Goal: Navigation & Orientation: Go to known website

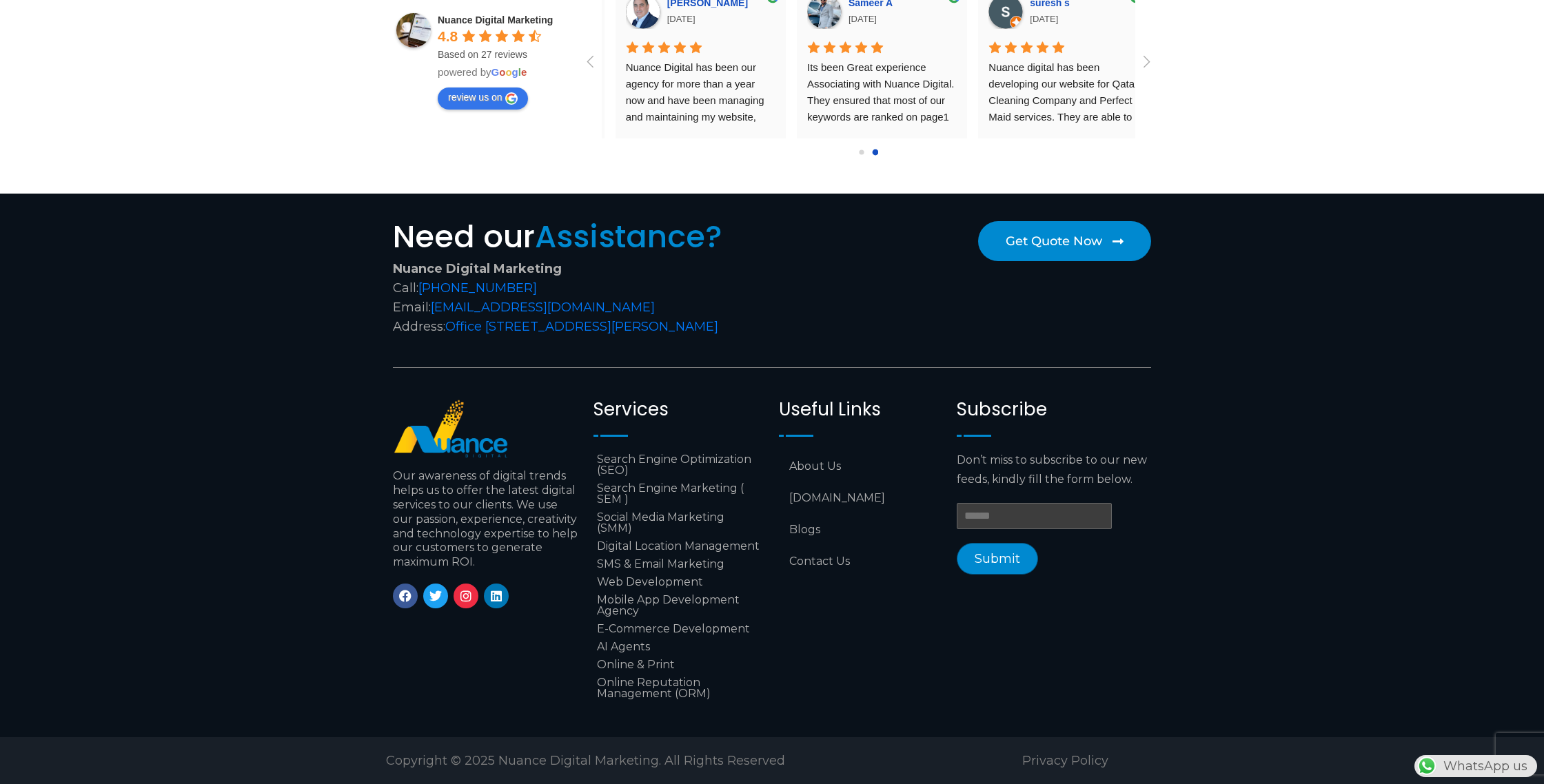
scroll to position [0, 363]
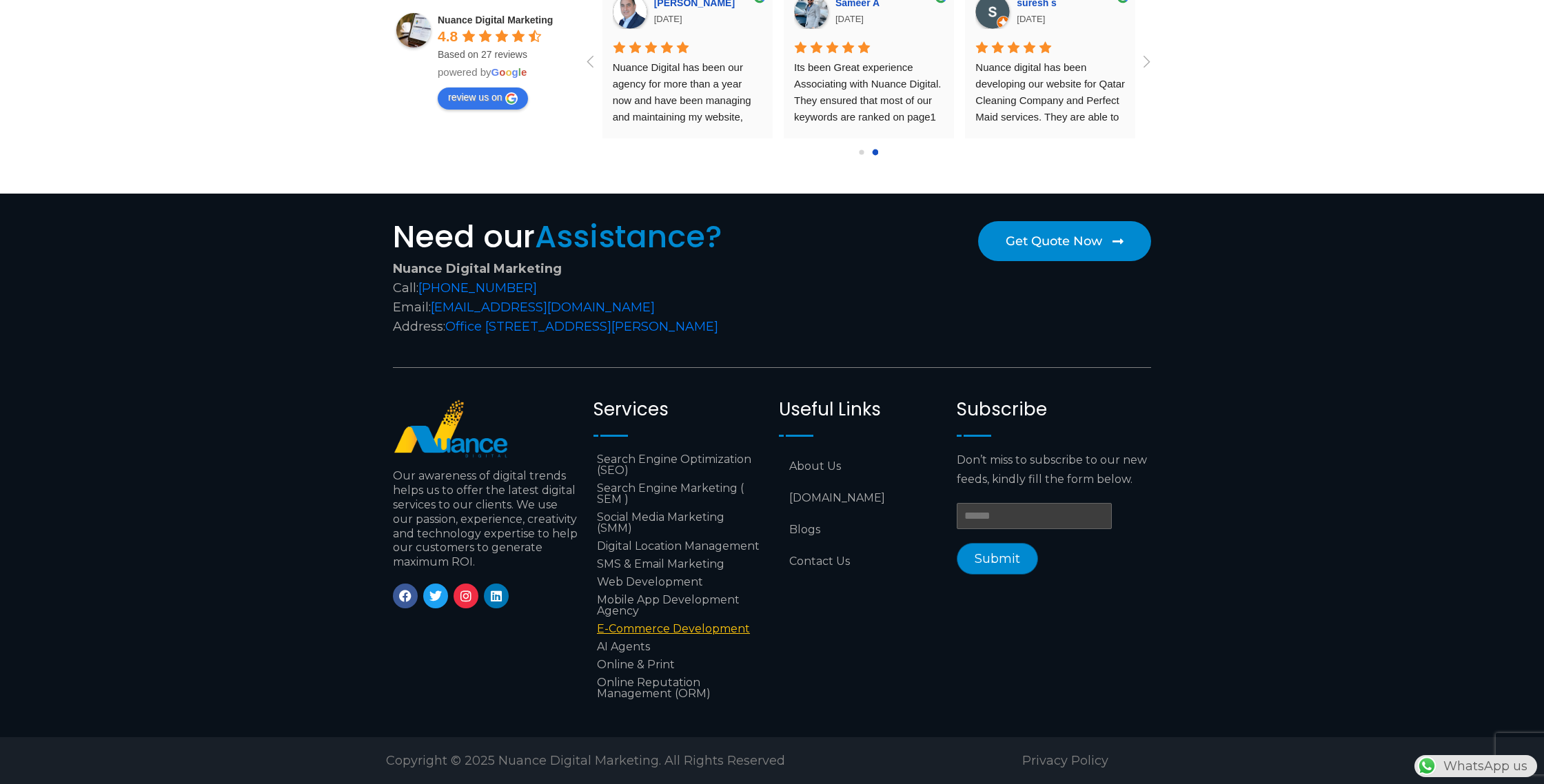
click at [703, 629] on link "E-Commerce Development" at bounding box center [679, 628] width 171 height 18
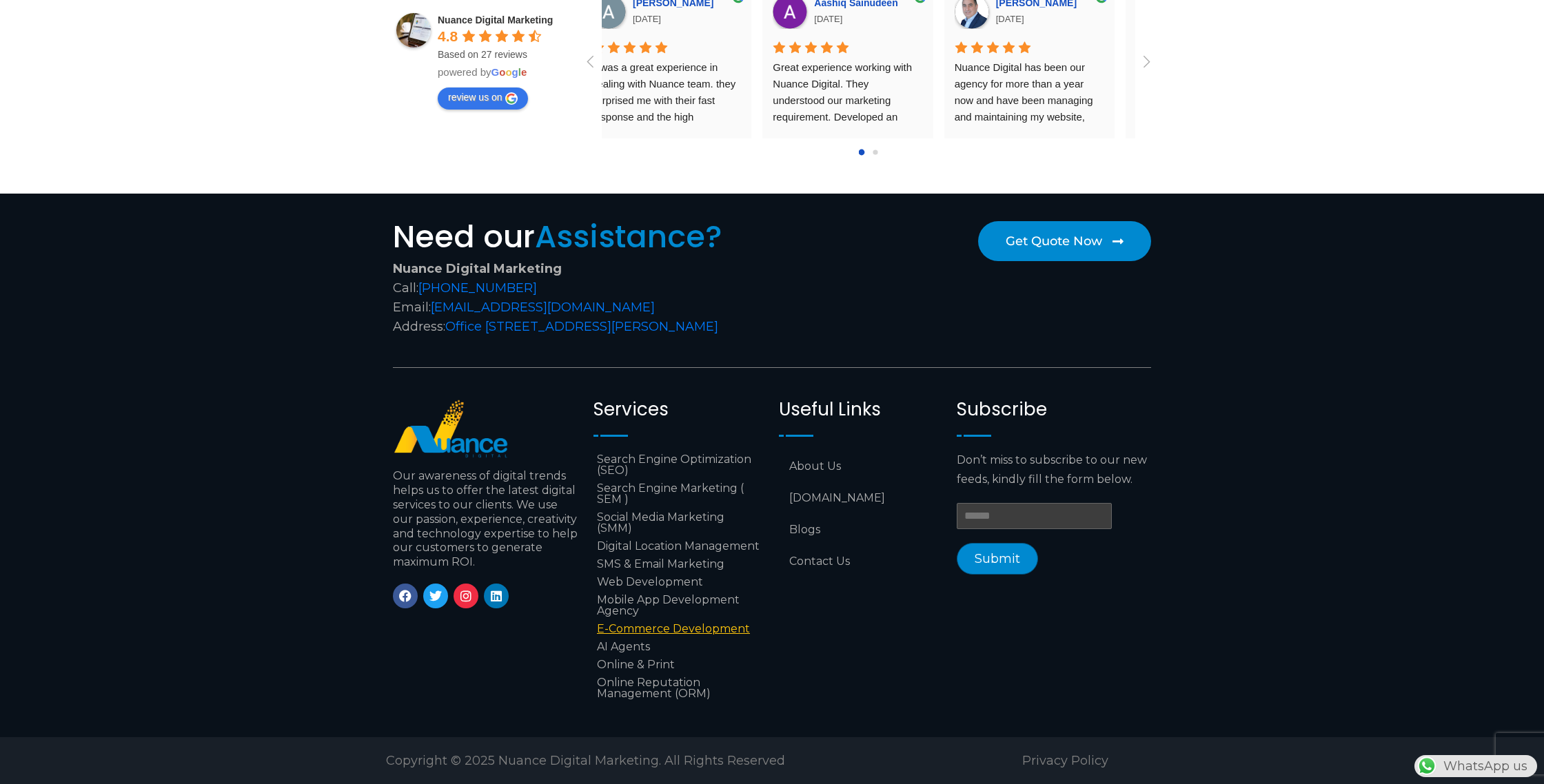
scroll to position [0, 0]
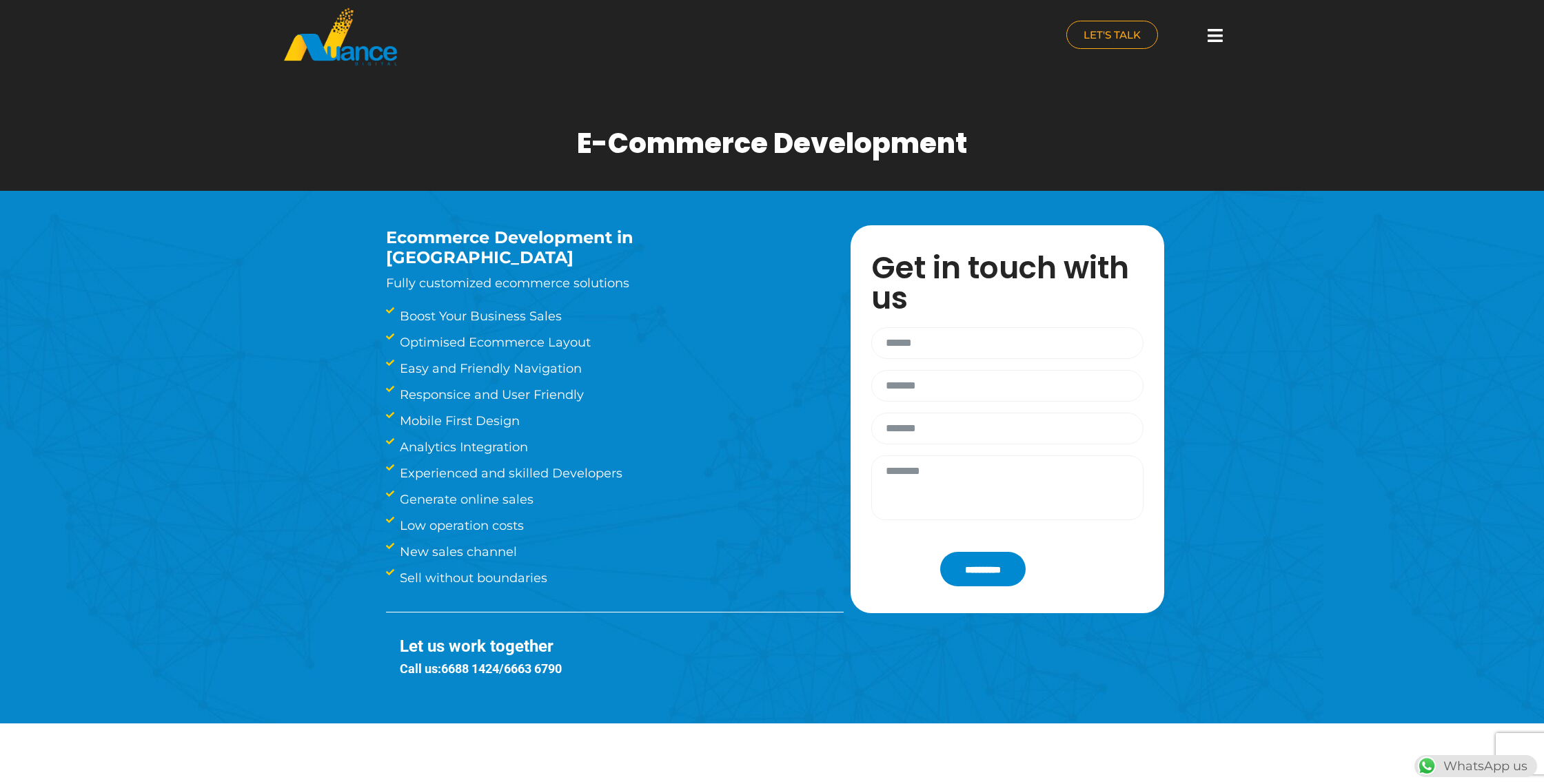
click at [1214, 34] on icon at bounding box center [1215, 36] width 16 height 17
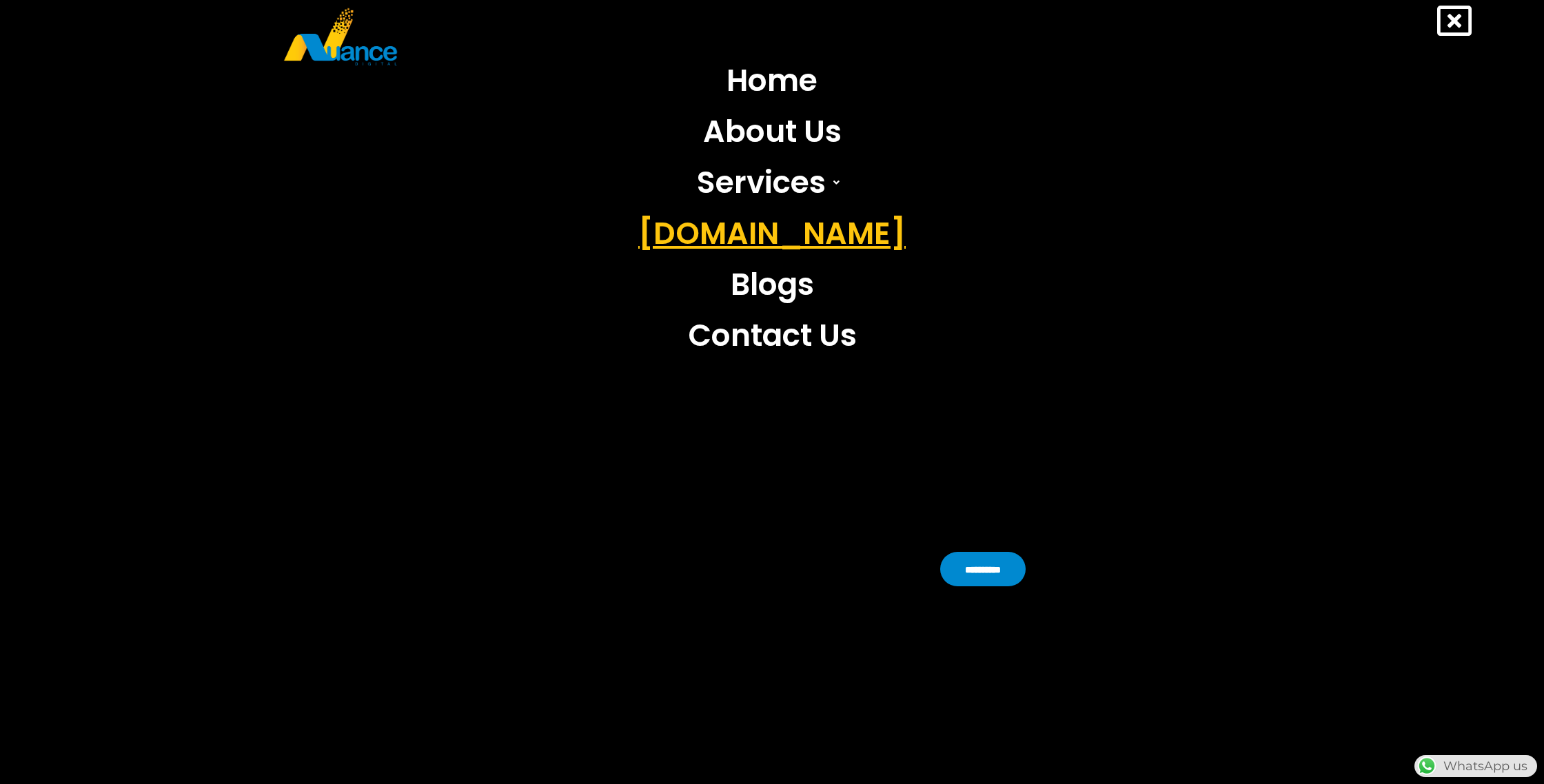
click at [778, 246] on link "[DOMAIN_NAME]" at bounding box center [772, 234] width 288 height 51
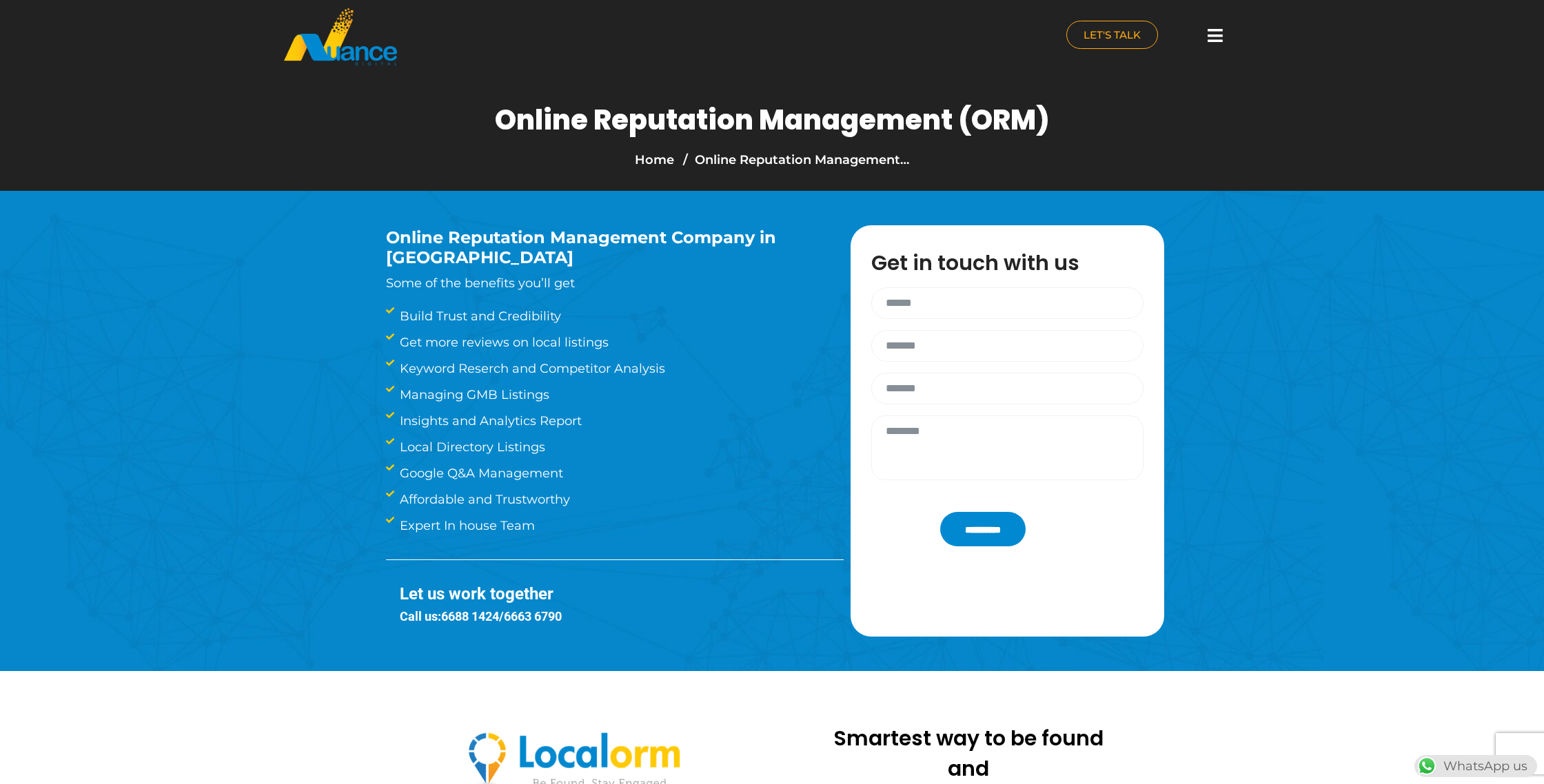
click at [1222, 34] on icon at bounding box center [1215, 36] width 16 height 17
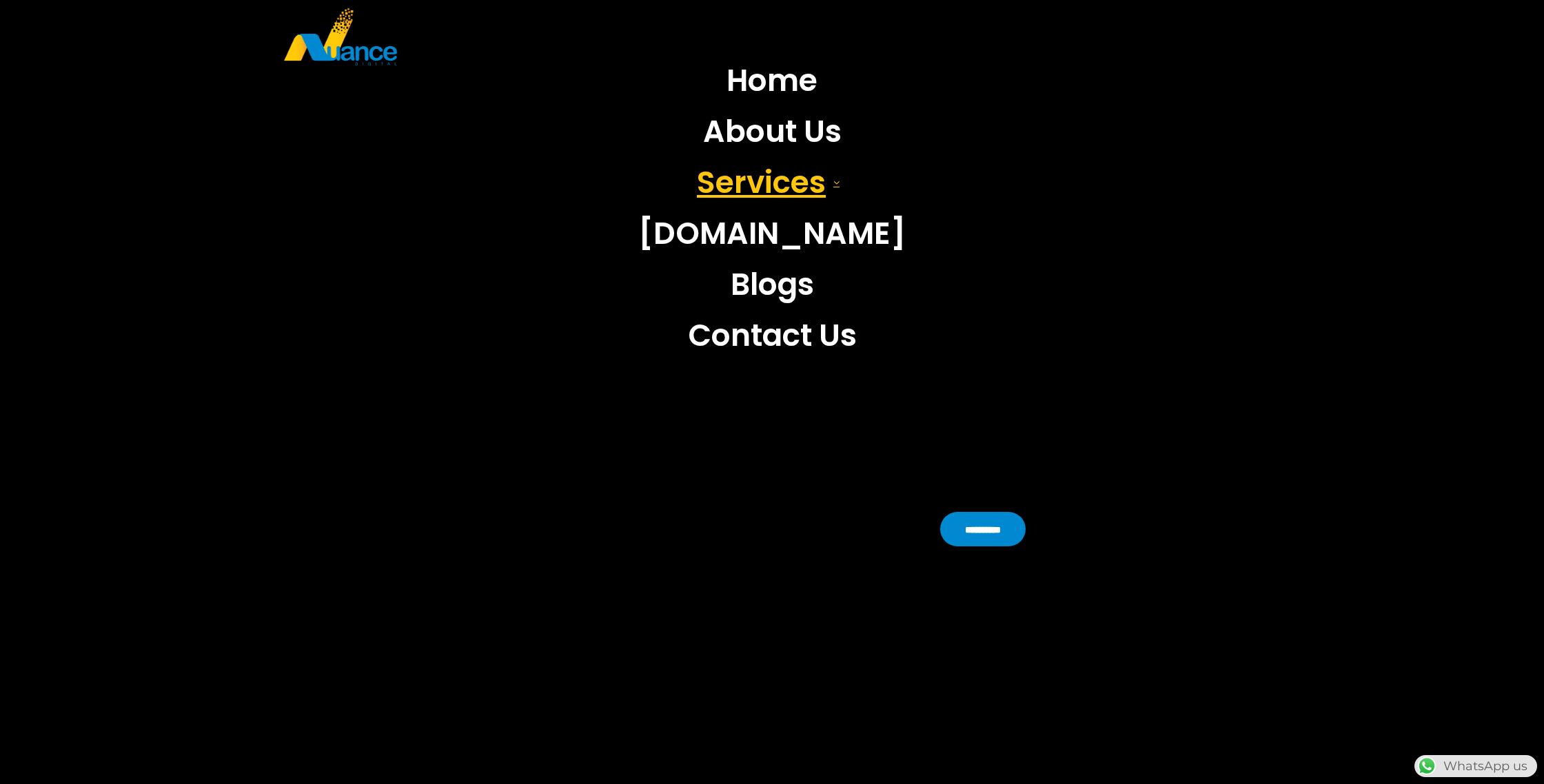
click at [803, 170] on link "Services" at bounding box center [772, 183] width 288 height 51
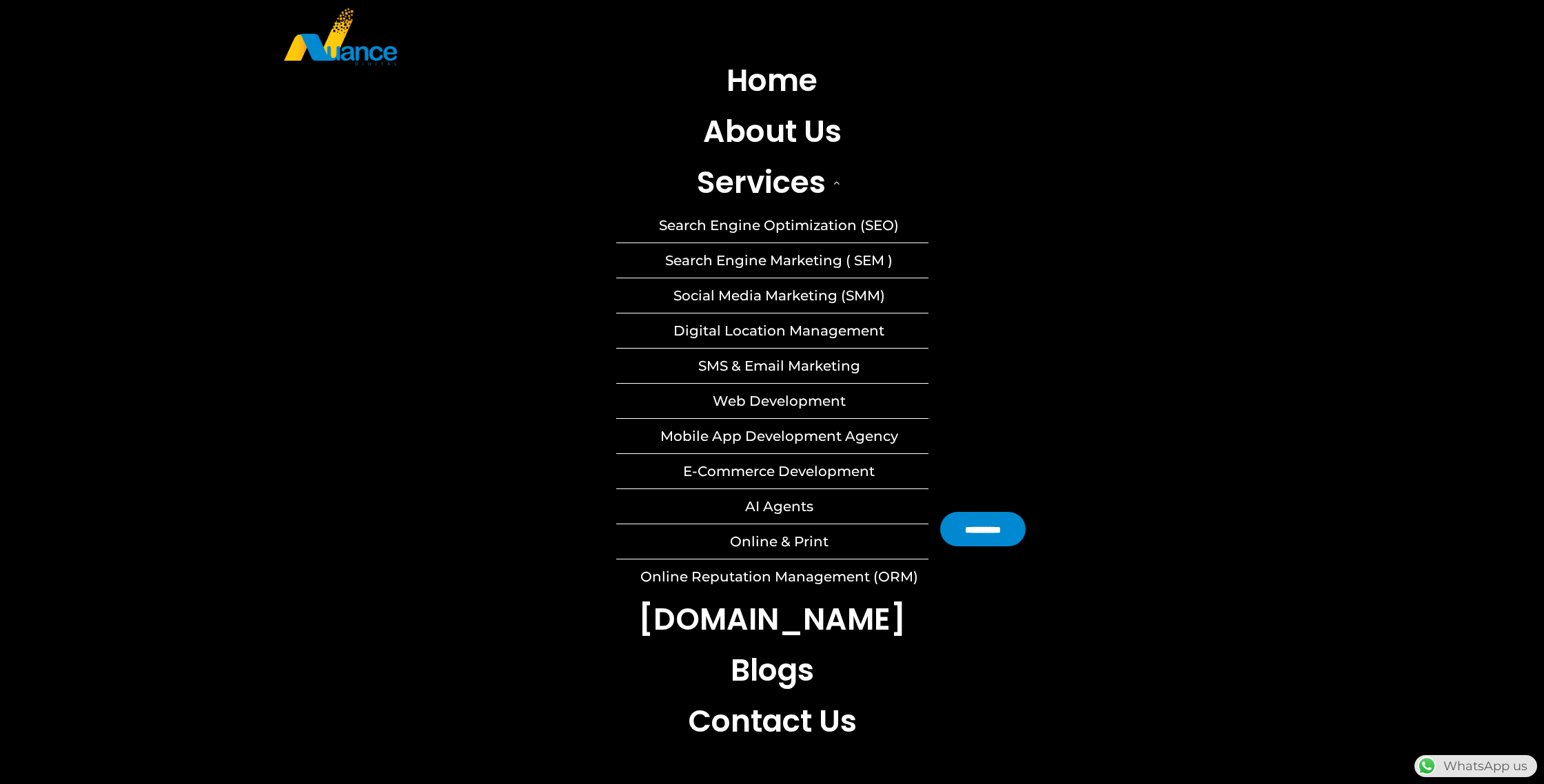
click at [826, 468] on link "E-Commerce Development" at bounding box center [772, 471] width 312 height 34
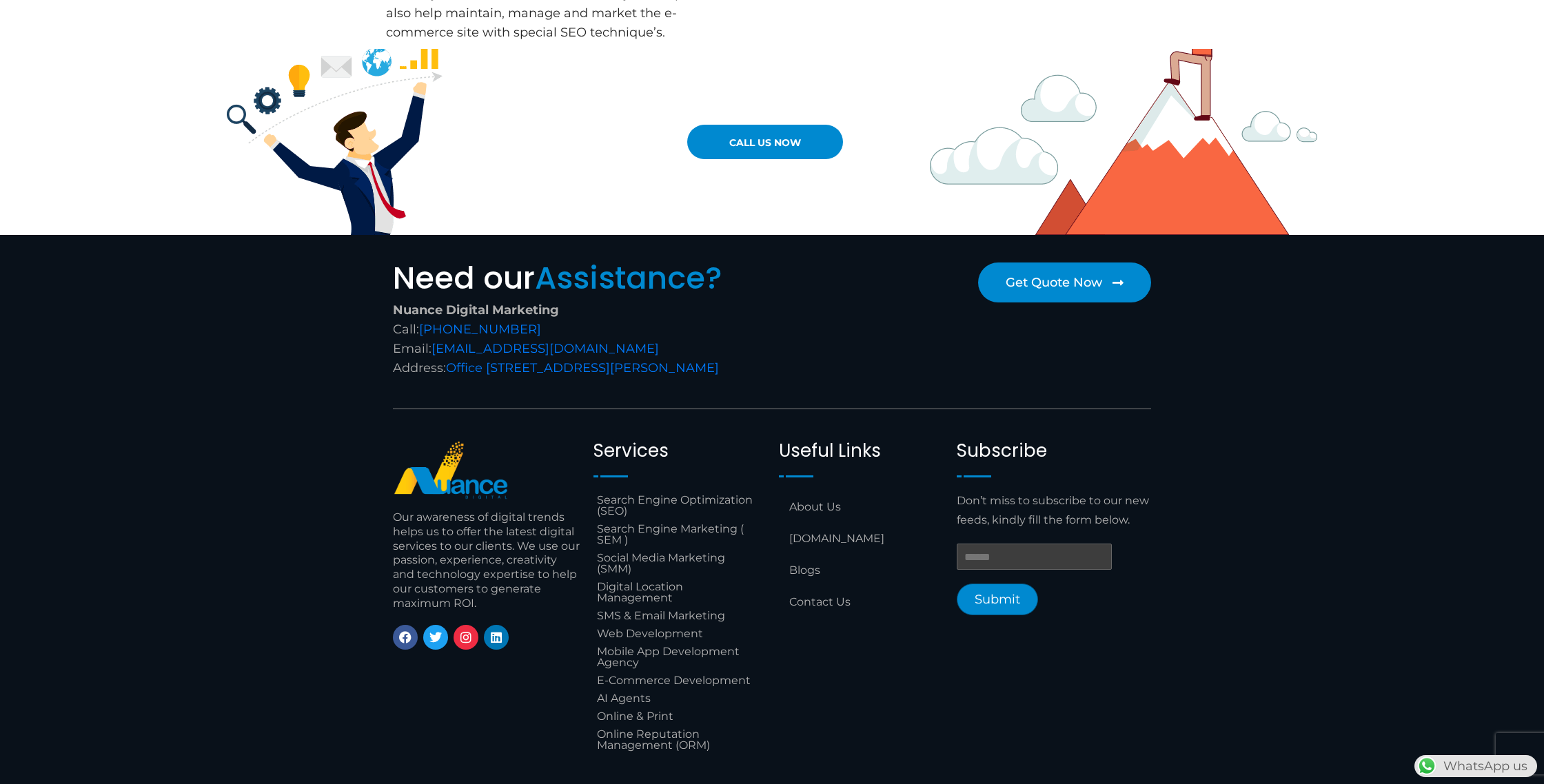
scroll to position [1308, 0]
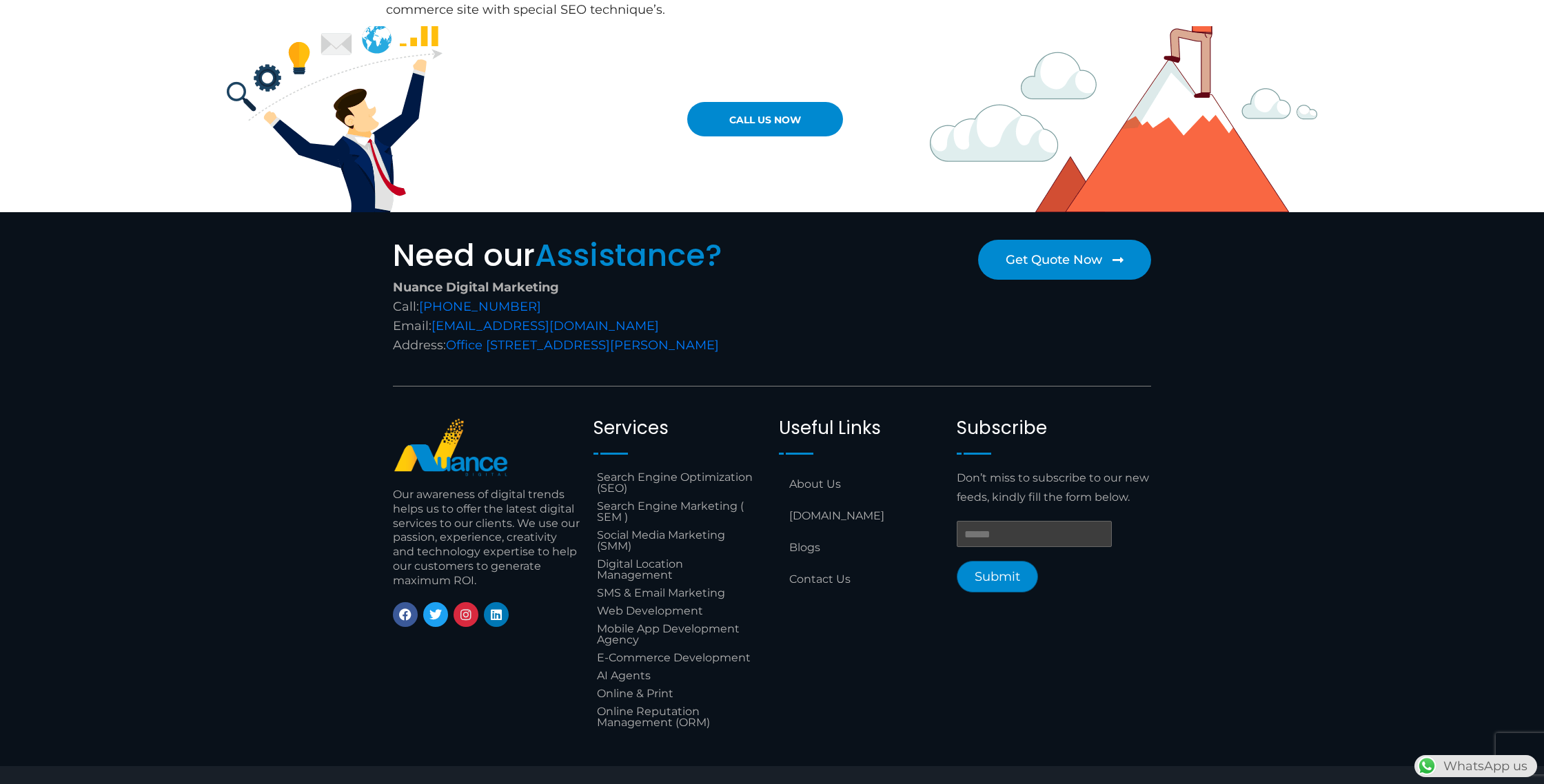
click at [461, 614] on icon at bounding box center [466, 614] width 12 height 12
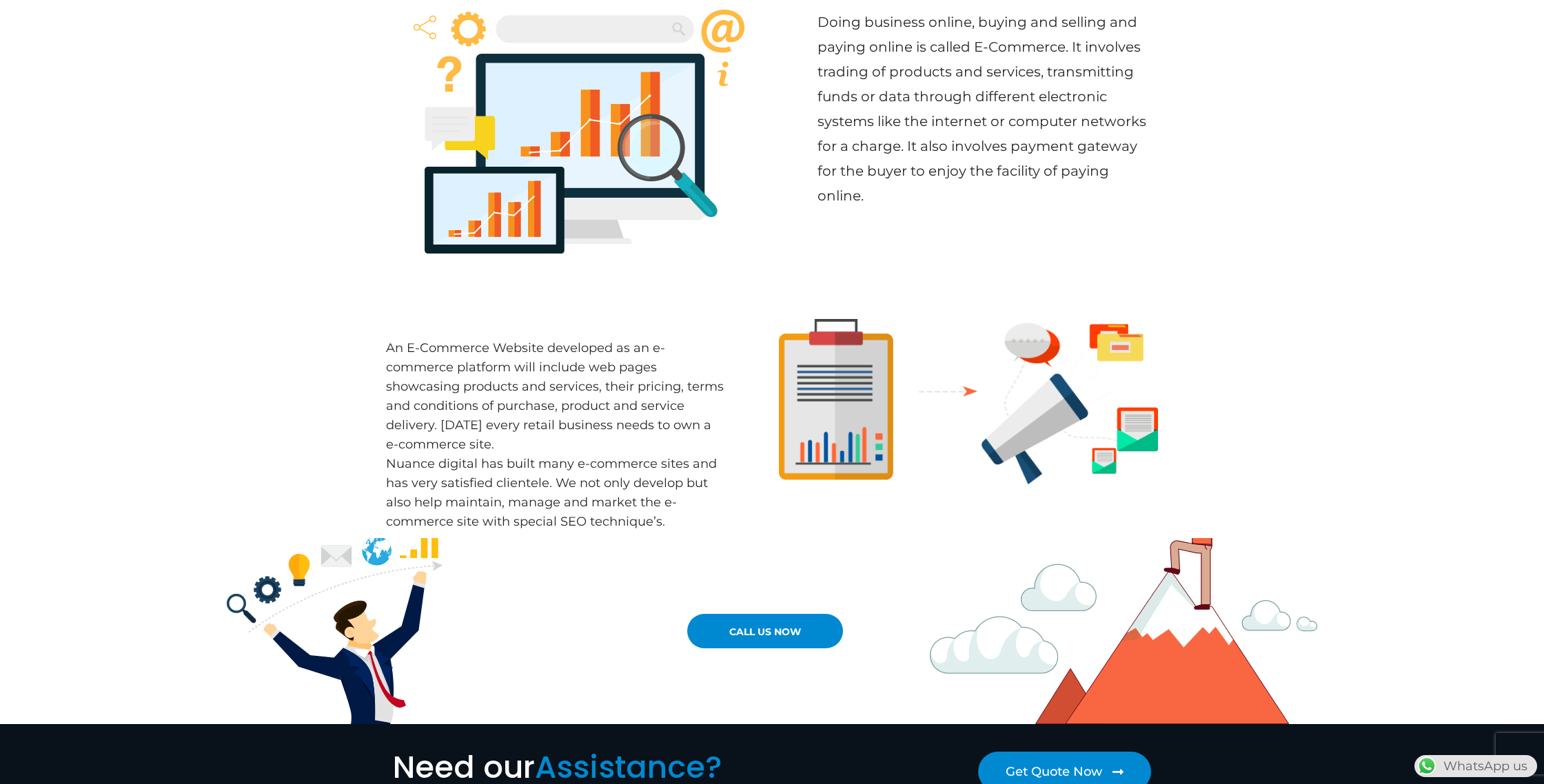
scroll to position [0, 0]
